Goal: Task Accomplishment & Management: Complete application form

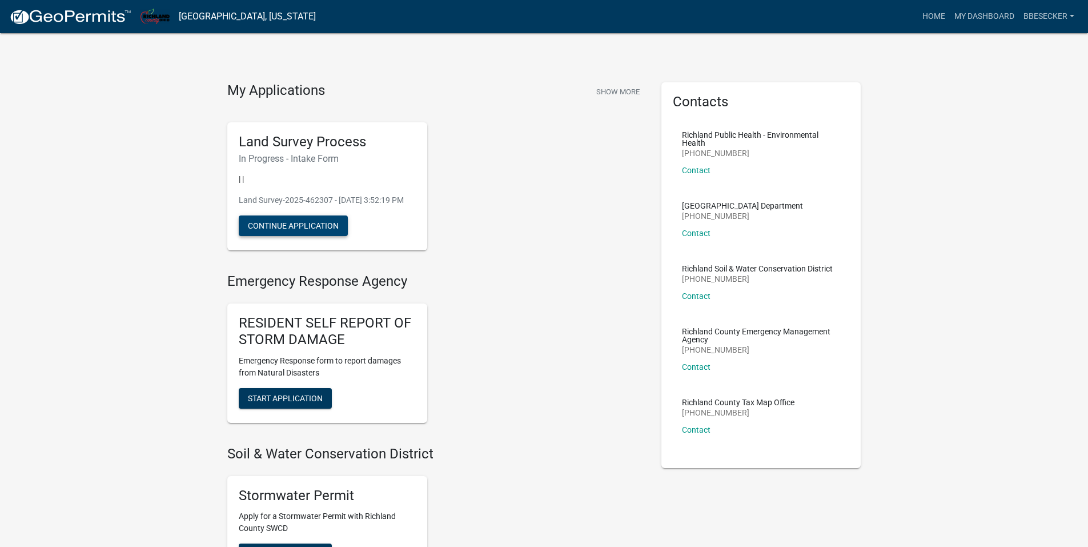
click at [299, 236] on button "Continue Application" at bounding box center [293, 225] width 109 height 21
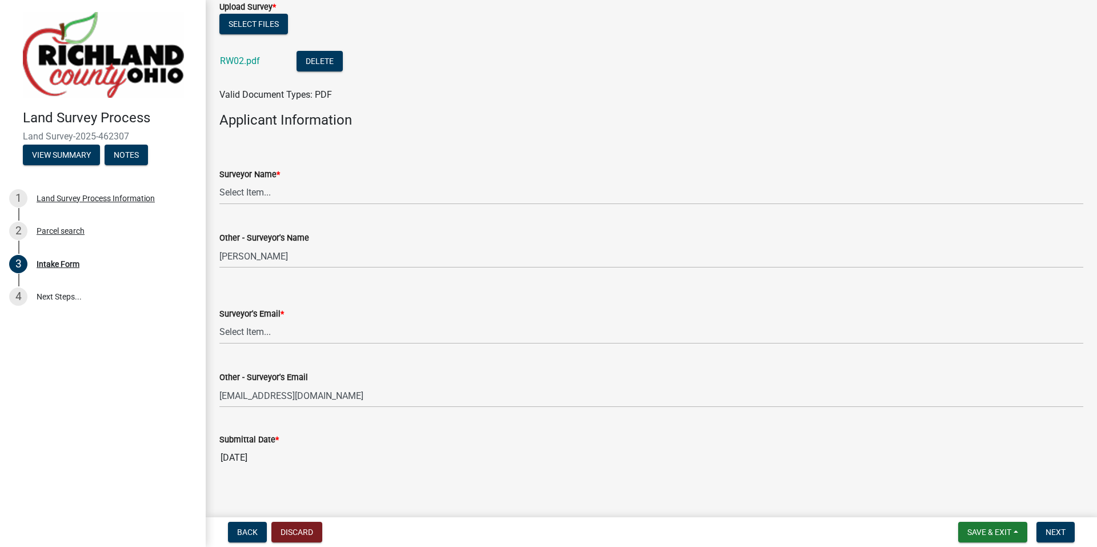
scroll to position [780, 0]
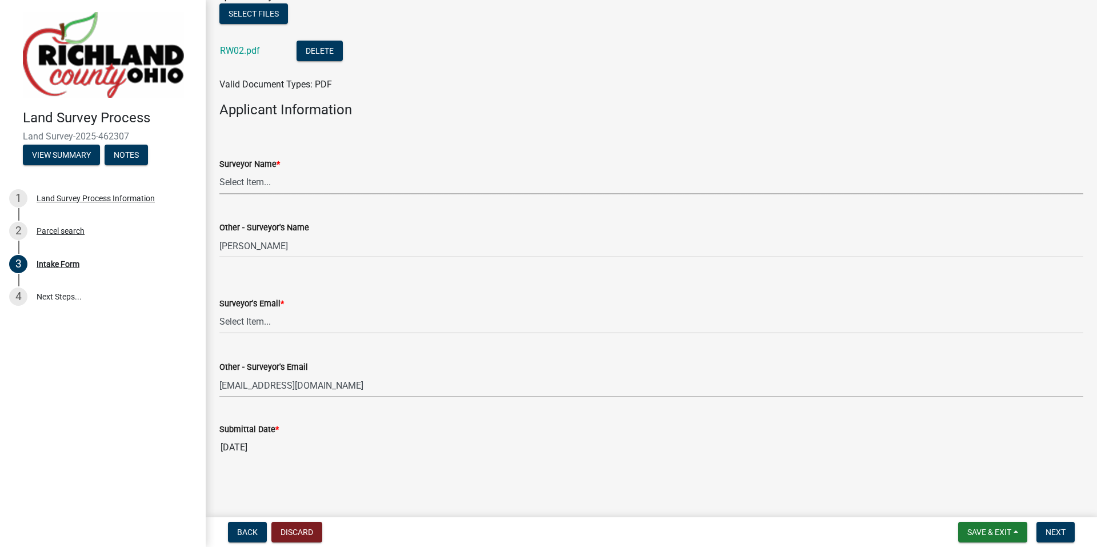
click at [266, 180] on select "Select Item... [PERSON_NAME], [PERSON_NAME], [PERSON_NAME], [PERSON_NAME], [PER…" at bounding box center [651, 182] width 864 height 23
click at [219, 171] on select "Select Item... [PERSON_NAME], [PERSON_NAME], [PERSON_NAME], [PERSON_NAME], [PER…" at bounding box center [651, 182] width 864 height 23
select select "70db150e-8556-4717-a86e-4aa332919244"
click at [262, 318] on select "Select Item... [EMAIL_ADDRESS][DOMAIN_NAME] [EMAIL_ADDRESS][DOMAIN_NAME] [EMAIL…" at bounding box center [651, 321] width 864 height 23
click at [219, 310] on select "Select Item... [EMAIL_ADDRESS][DOMAIN_NAME] [EMAIL_ADDRESS][DOMAIN_NAME] [EMAIL…" at bounding box center [651, 321] width 864 height 23
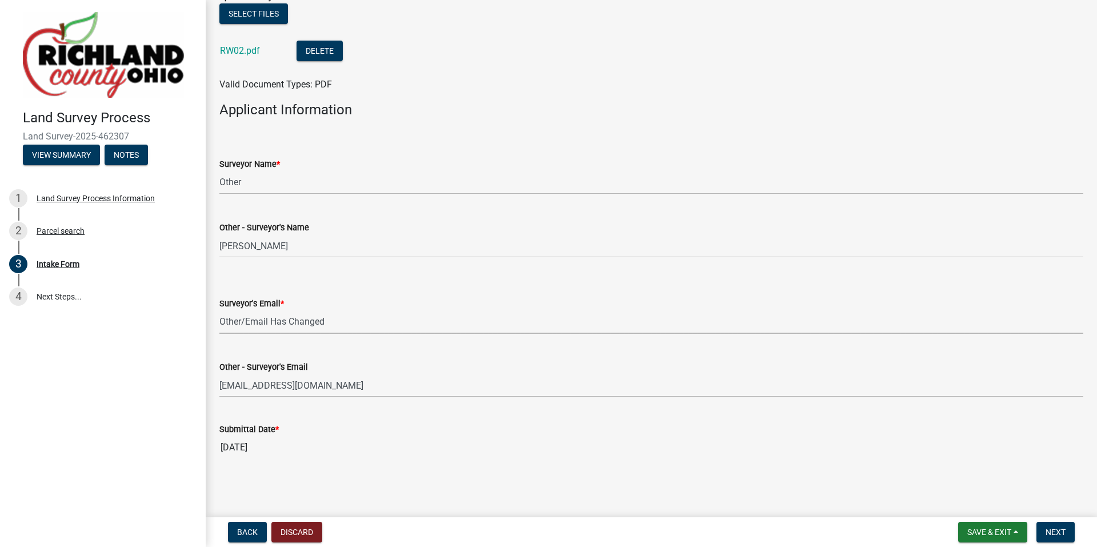
select select "9874e5e4-26e5-4676-902e-dba2102df670"
click at [987, 532] on span "Save & Exit" at bounding box center [989, 531] width 44 height 9
click at [971, 504] on button "Save & Exit" at bounding box center [981, 501] width 91 height 27
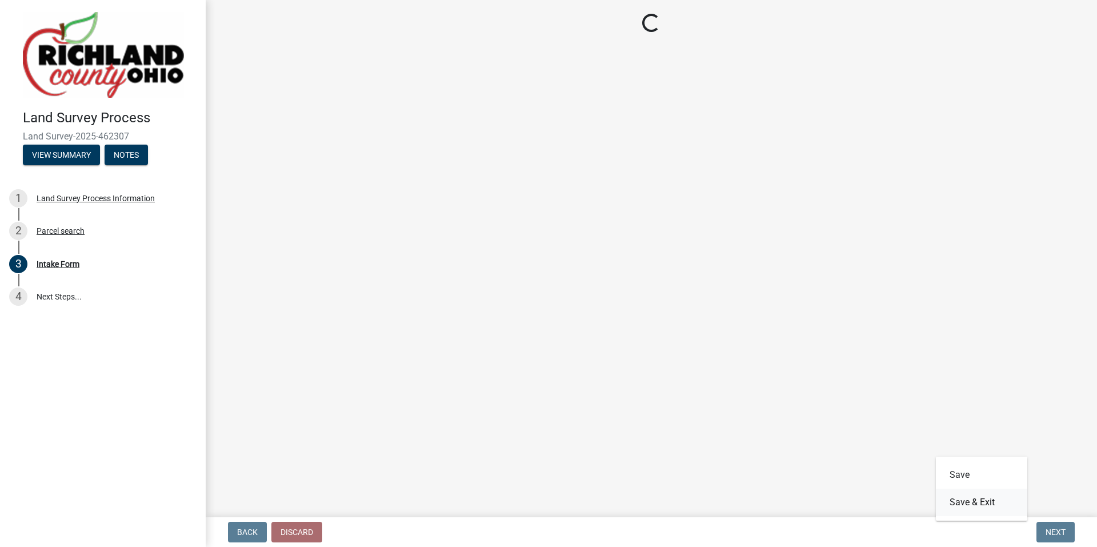
scroll to position [0, 0]
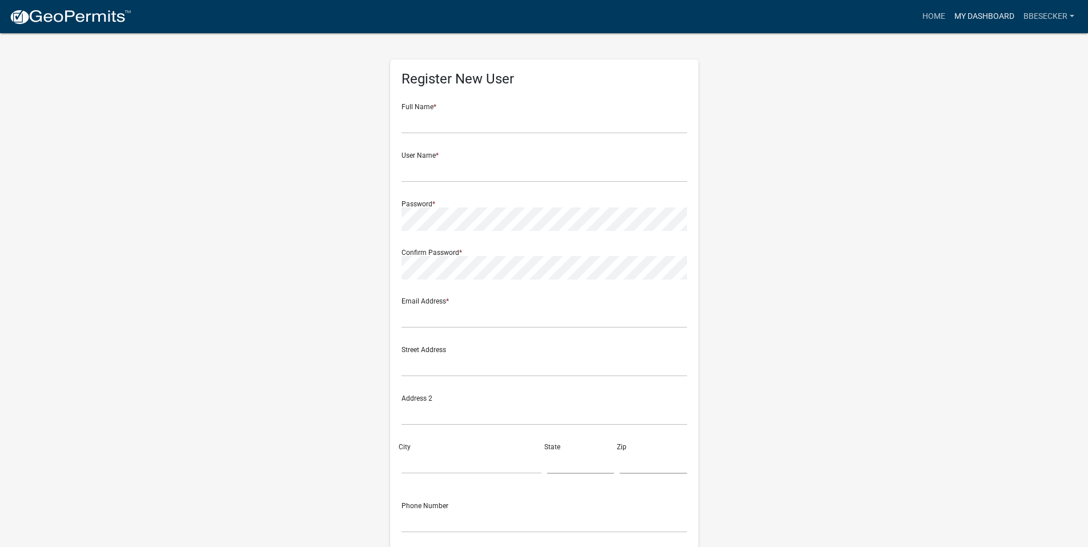
click at [976, 18] on link "My Dashboard" at bounding box center [984, 17] width 69 height 22
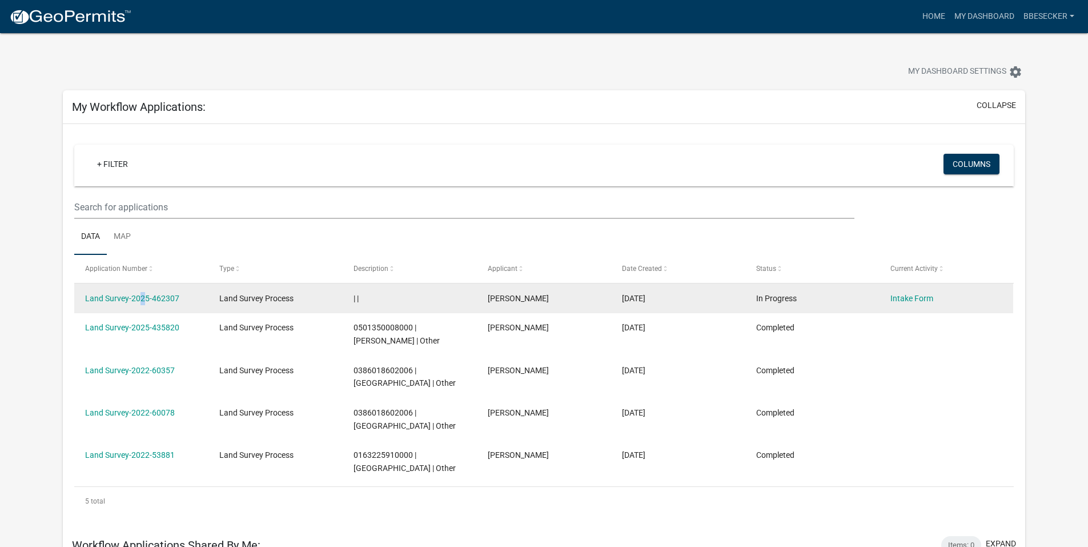
click at [137, 303] on div "Land Survey-2025-462307" at bounding box center [141, 298] width 112 height 13
click at [906, 299] on link "Intake Form" at bounding box center [911, 298] width 43 height 9
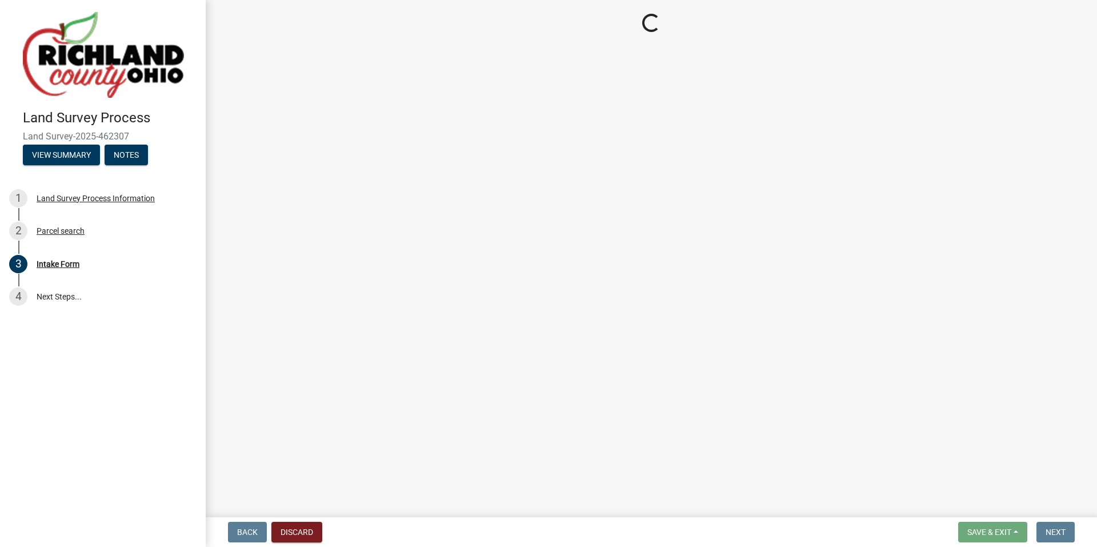
select select "70db150e-8556-4717-a86e-4aa332919244"
select select "9874e5e4-26e5-4676-902e-dba2102df670"
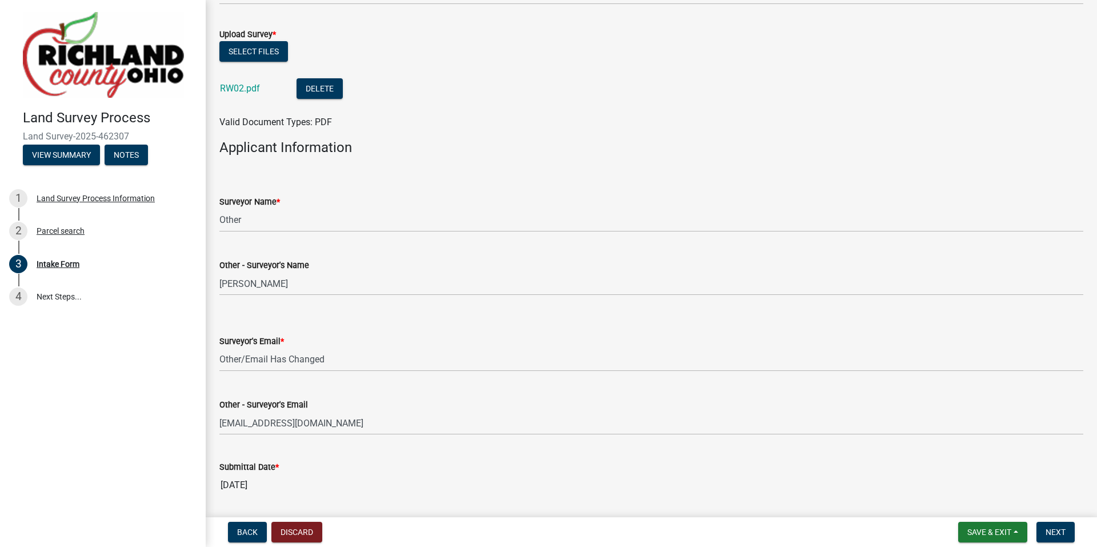
scroll to position [780, 0]
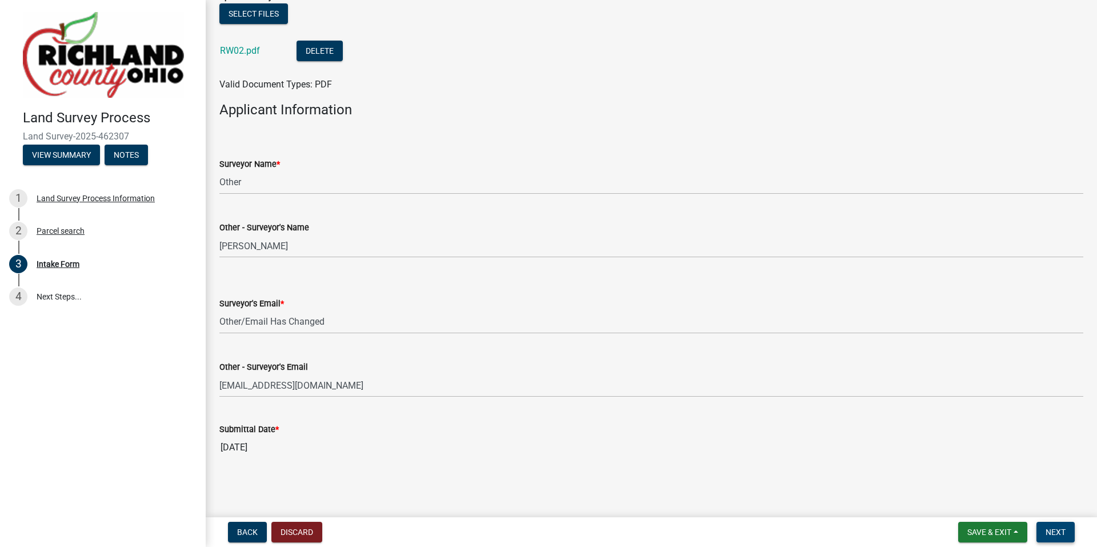
click at [1057, 536] on span "Next" at bounding box center [1055, 531] width 20 height 9
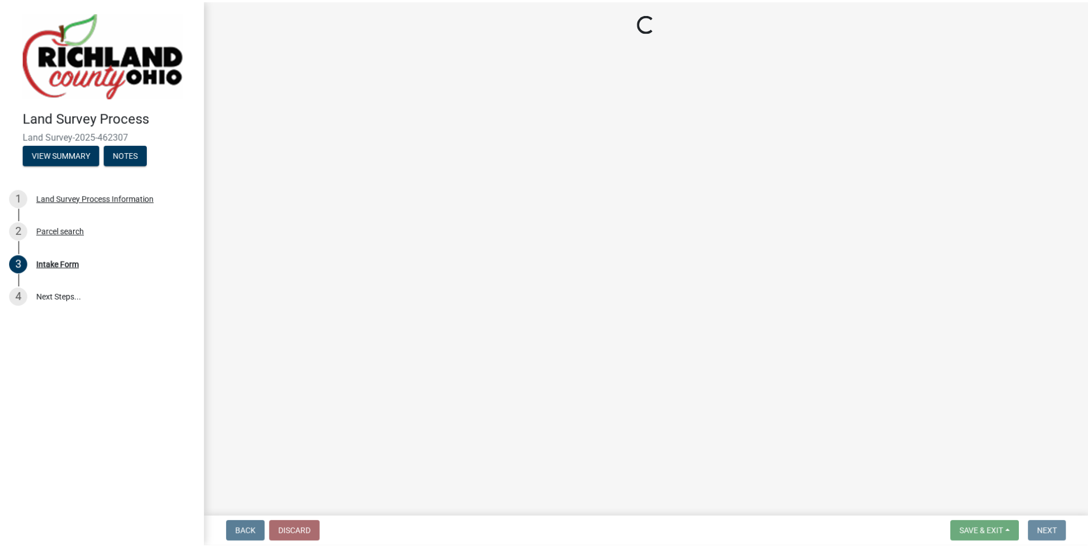
scroll to position [0, 0]
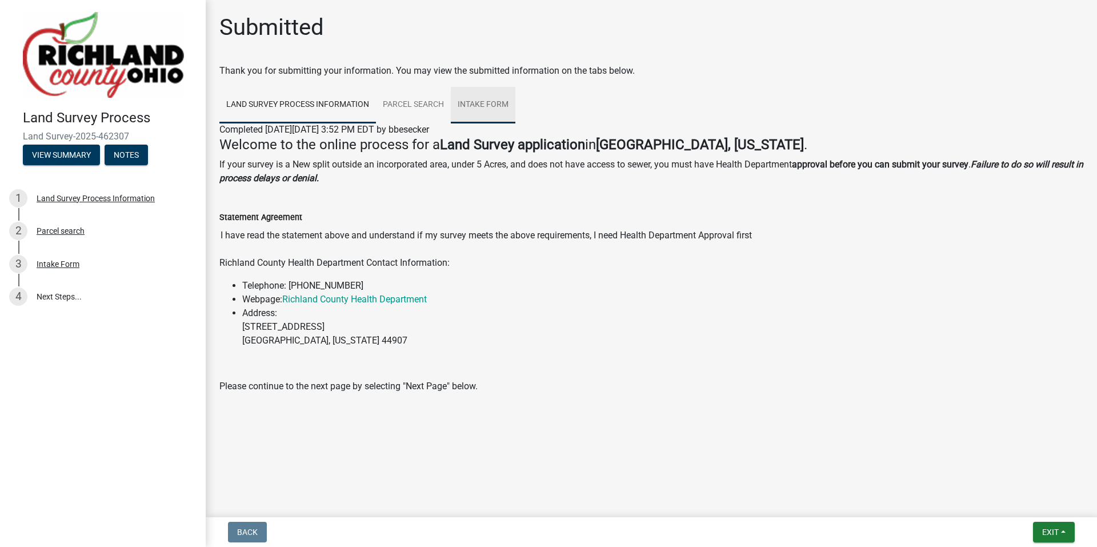
click at [489, 106] on link "Intake Form" at bounding box center [483, 105] width 65 height 37
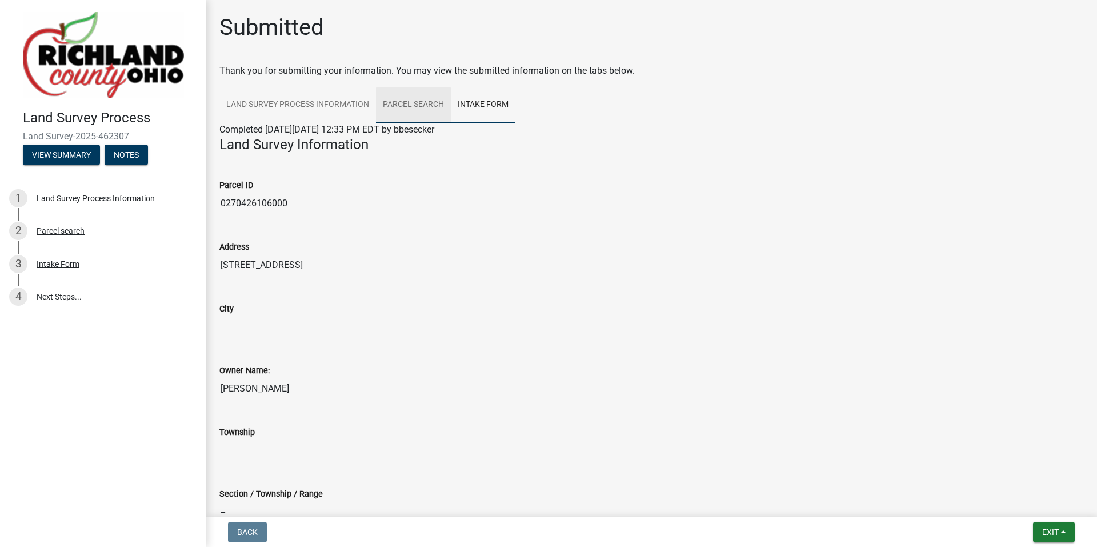
click at [429, 105] on link "Parcel search" at bounding box center [413, 105] width 75 height 37
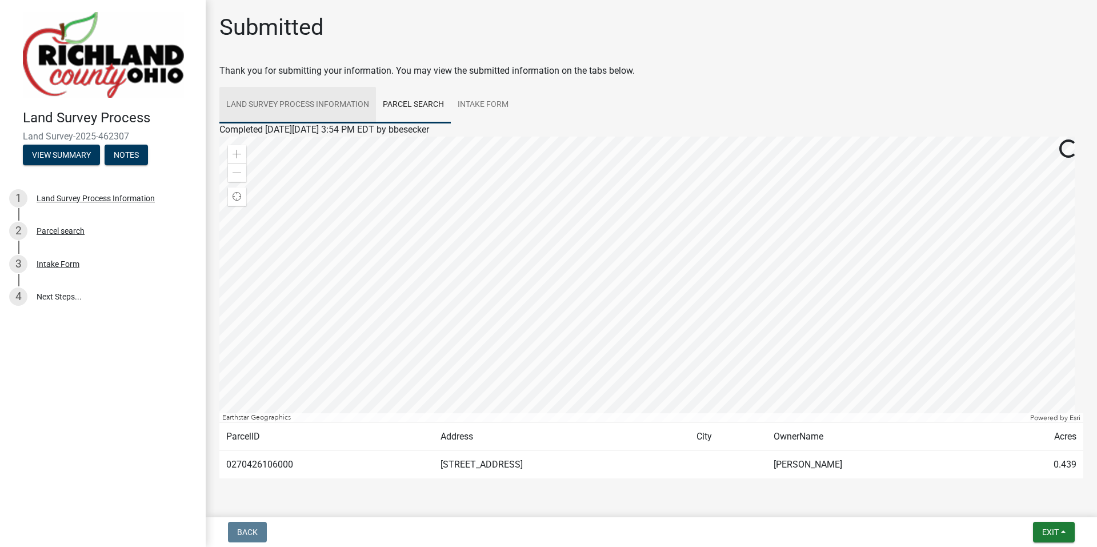
click at [312, 102] on link "Land Survey Process Information" at bounding box center [297, 105] width 156 height 37
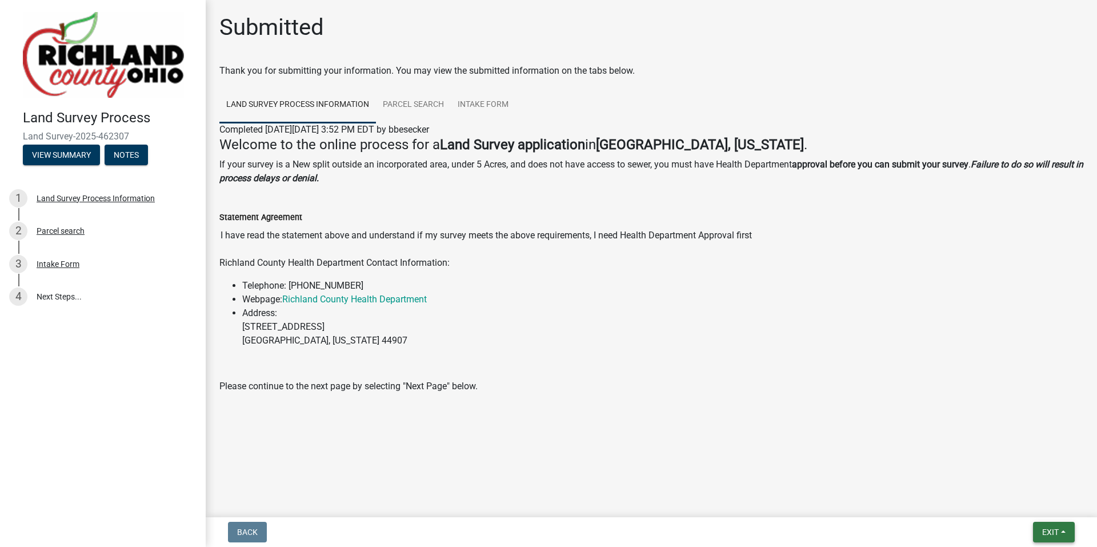
click at [1053, 535] on span "Exit" at bounding box center [1050, 531] width 17 height 9
click at [1014, 503] on button "Save & Exit" at bounding box center [1028, 501] width 91 height 27
